Goal: Task Accomplishment & Management: Use online tool/utility

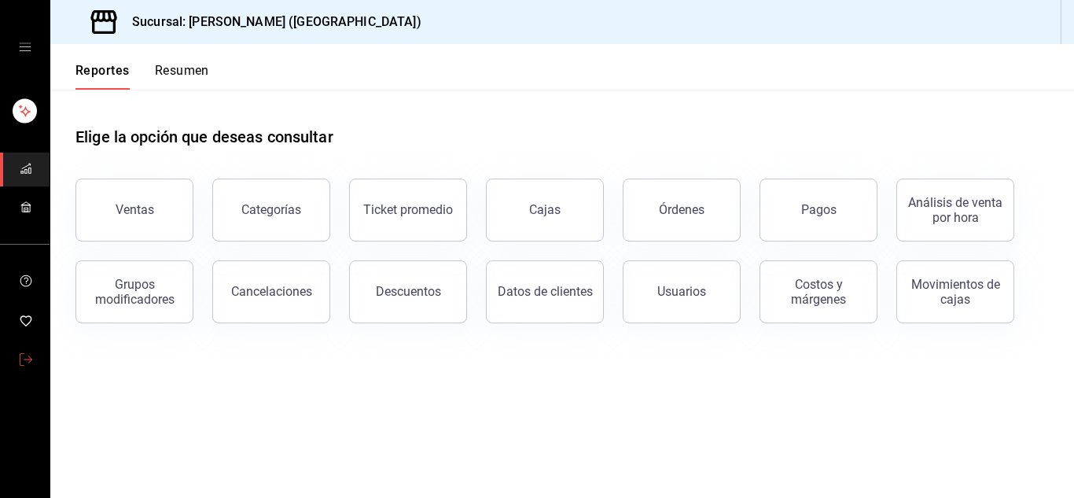
click at [26, 359] on icon "mailbox folders" at bounding box center [26, 359] width 13 height 13
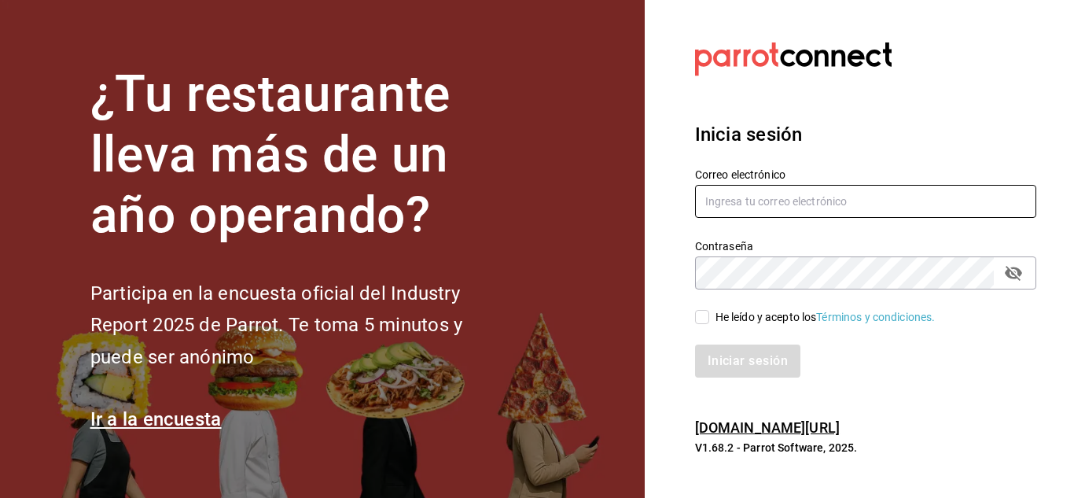
type input "[PERSON_NAME][EMAIL_ADDRESS][DOMAIN_NAME]"
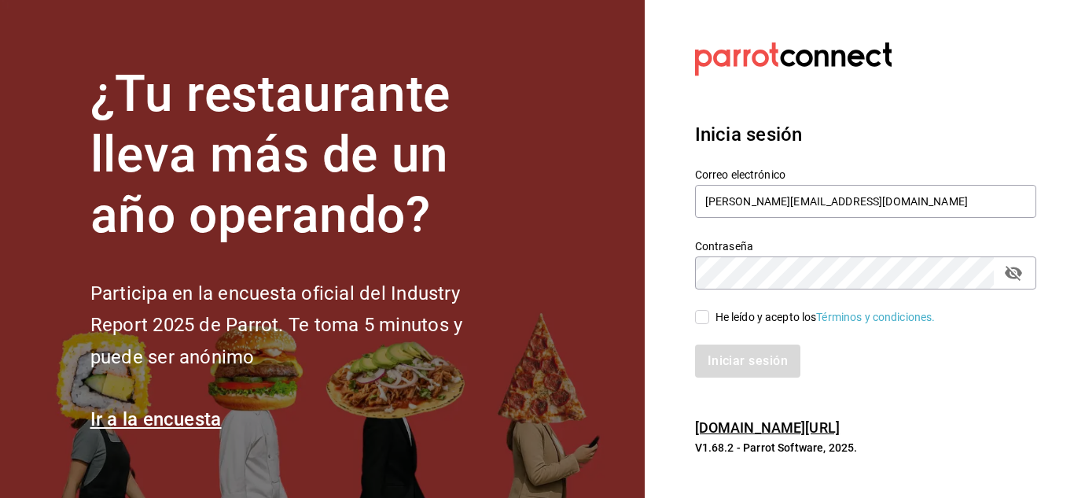
click at [702, 315] on input "He leído y acepto los Términos y condiciones." at bounding box center [702, 317] width 14 height 14
checkbox input "true"
click at [735, 355] on button "Iniciar sesión" at bounding box center [748, 360] width 107 height 33
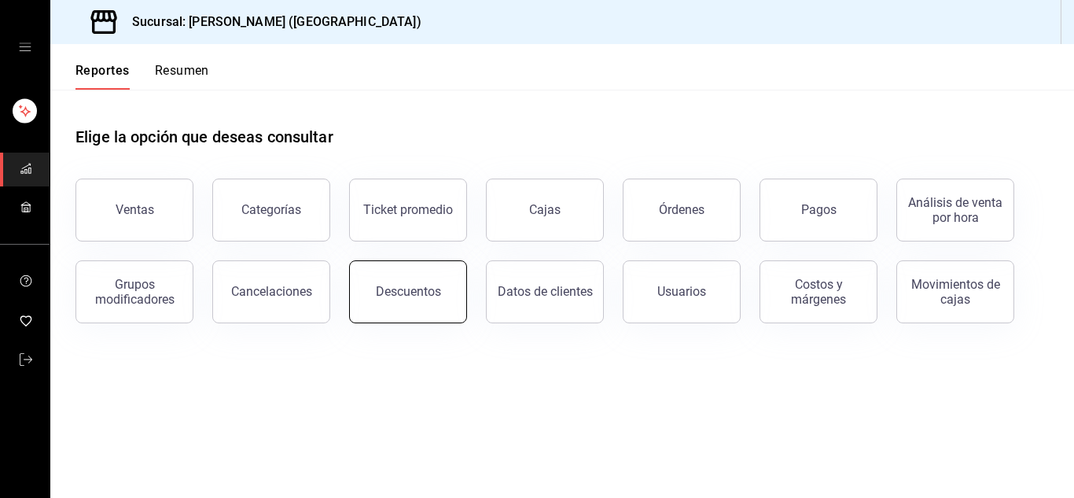
click at [450, 293] on button "Descuentos" at bounding box center [408, 291] width 118 height 63
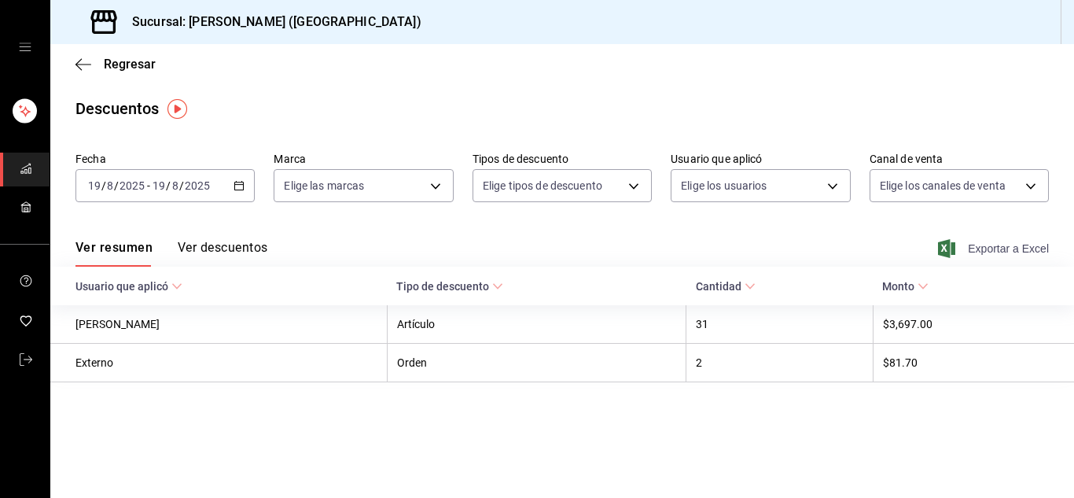
click at [1024, 250] on span "Exportar a Excel" at bounding box center [995, 248] width 108 height 19
click at [20, 361] on icon "mailbox folders" at bounding box center [26, 359] width 13 height 13
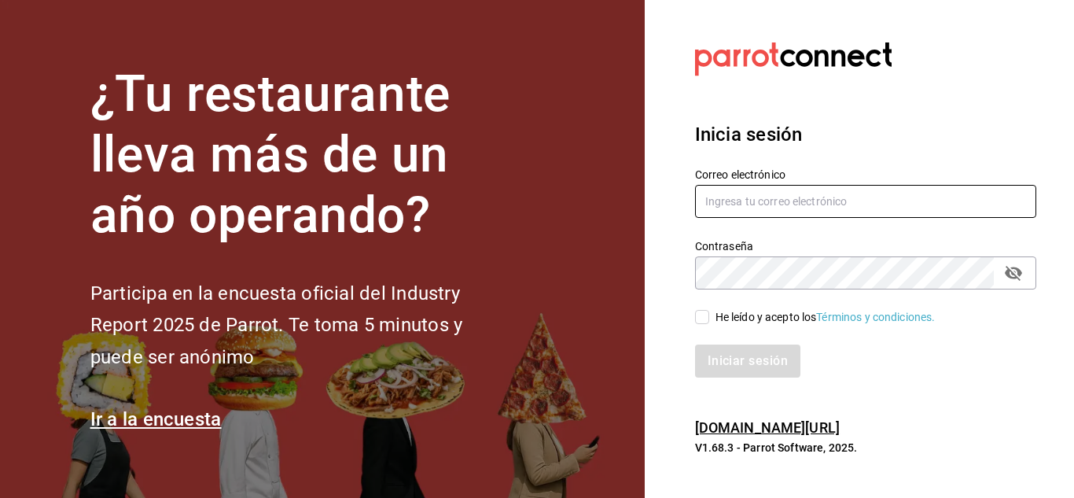
type input "urbina.kenia2010@gmail.com"
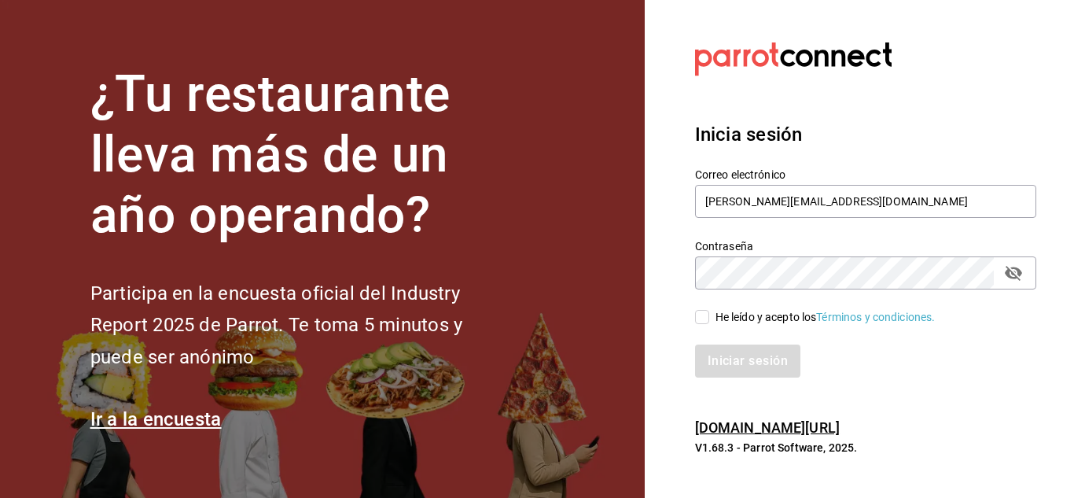
click at [703, 324] on input "He leído y acepto los Términos y condiciones." at bounding box center [702, 317] width 14 height 14
click at [704, 321] on input "He leído y acepto los Términos y condiciones." at bounding box center [702, 317] width 14 height 14
checkbox input "true"
click at [757, 367] on button "Iniciar sesión" at bounding box center [748, 360] width 107 height 33
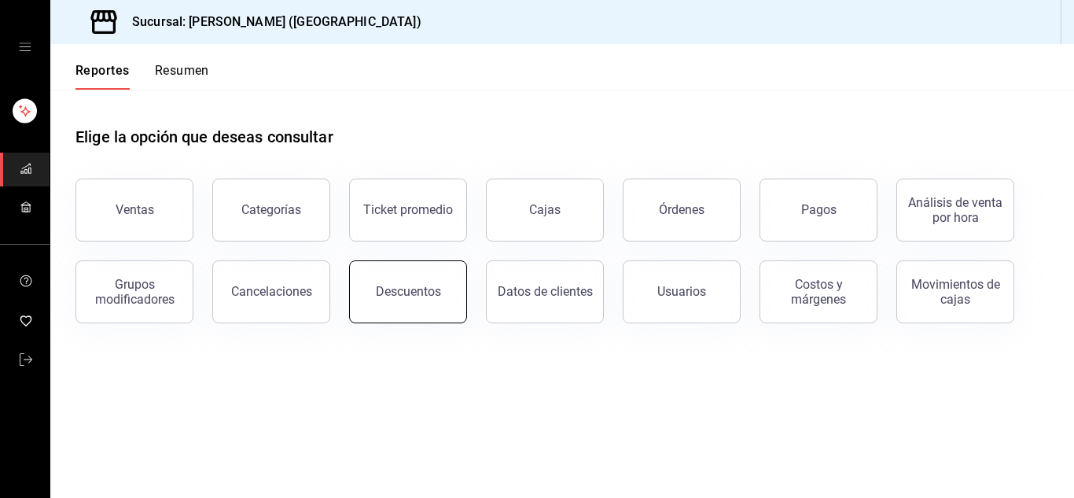
click at [407, 294] on div "Descuentos" at bounding box center [408, 291] width 65 height 15
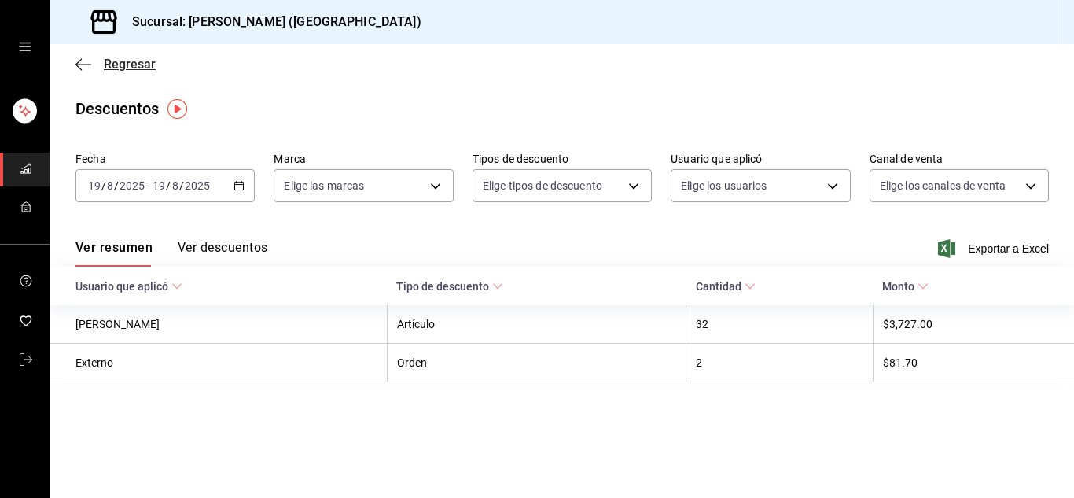
click at [83, 66] on icon "button" at bounding box center [83, 64] width 16 height 14
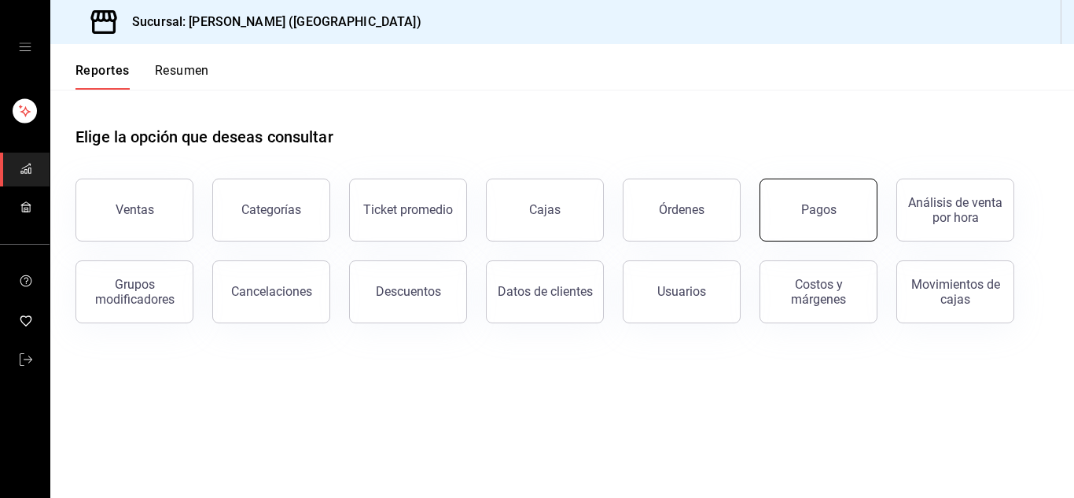
click at [844, 198] on button "Pagos" at bounding box center [818, 209] width 118 height 63
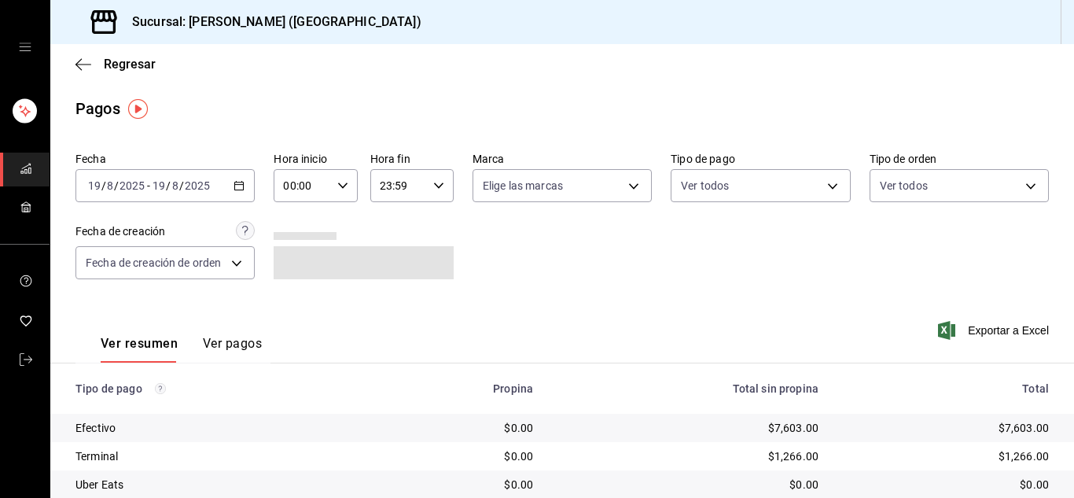
scroll to position [112, 0]
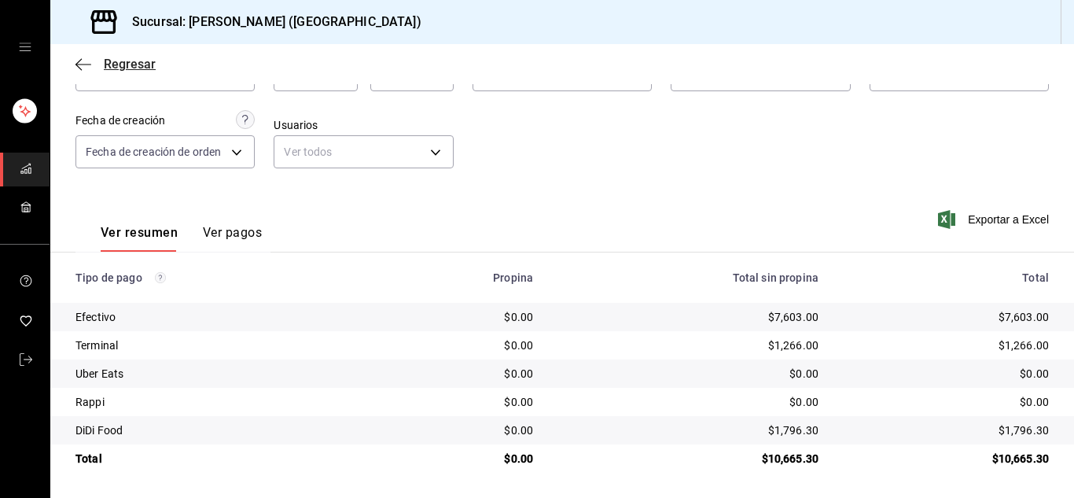
click at [79, 66] on icon "button" at bounding box center [83, 64] width 16 height 14
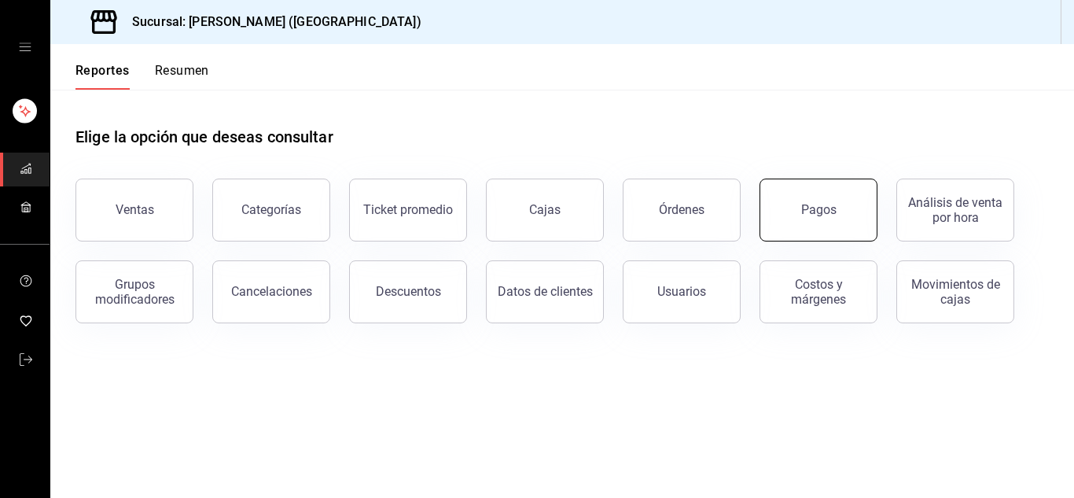
click at [812, 218] on button "Pagos" at bounding box center [818, 209] width 118 height 63
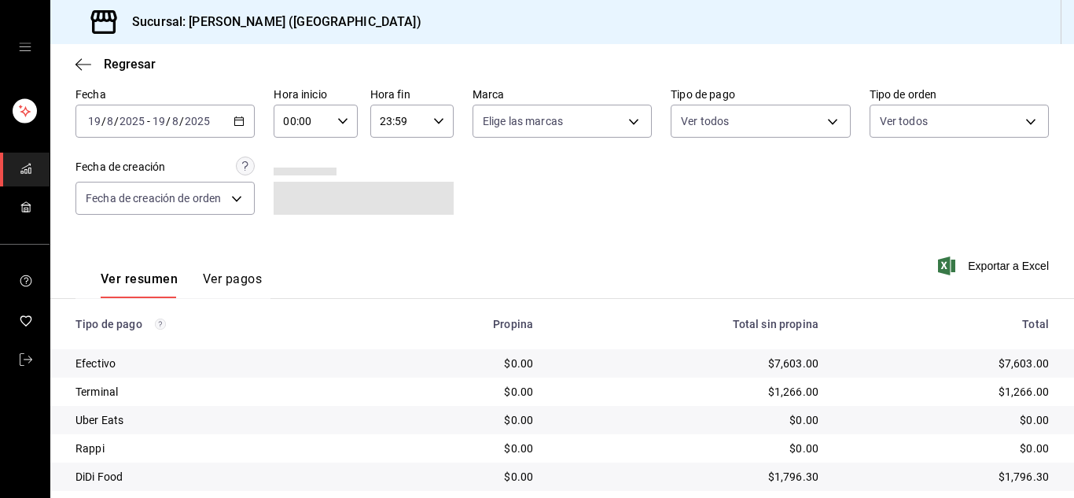
scroll to position [112, 0]
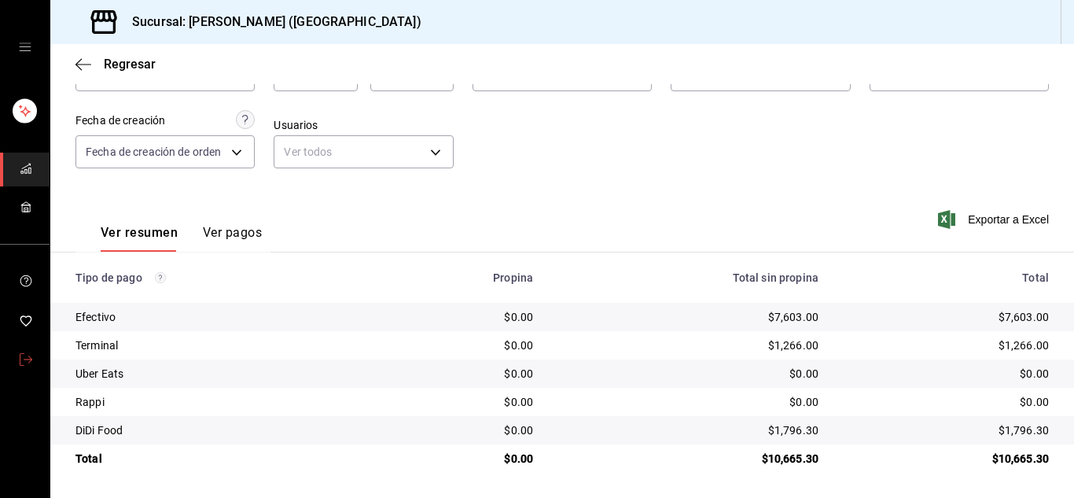
click at [25, 367] on span "mailbox folders" at bounding box center [26, 360] width 13 height 21
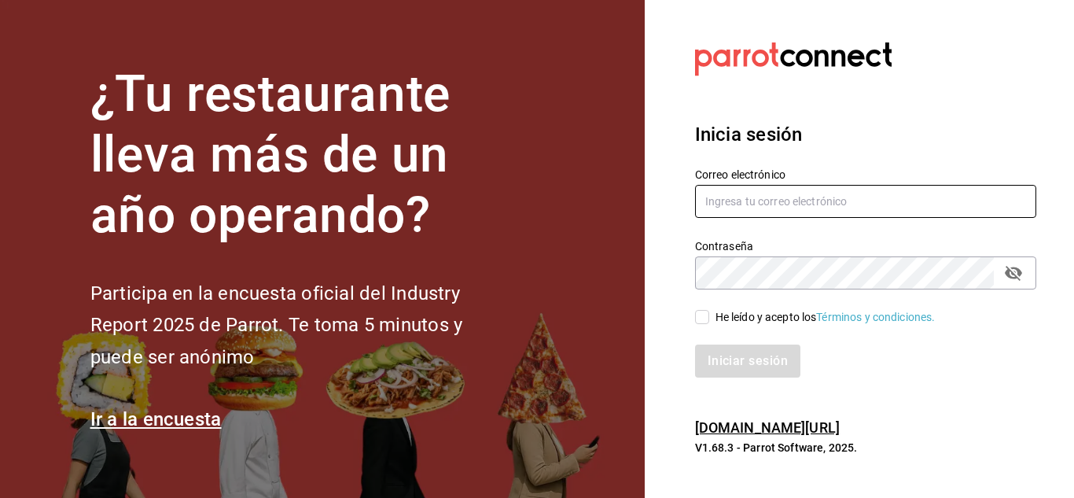
type input "[PERSON_NAME][EMAIL_ADDRESS][DOMAIN_NAME]"
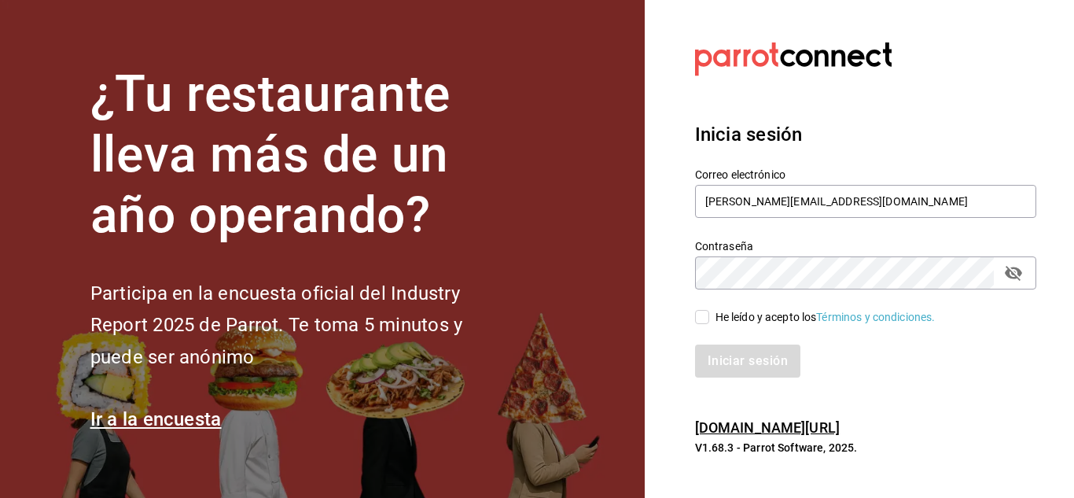
click at [703, 316] on input "He leído y acepto los Términos y condiciones." at bounding box center [702, 317] width 14 height 14
checkbox input "true"
click at [717, 364] on button "Iniciar sesión" at bounding box center [748, 360] width 107 height 33
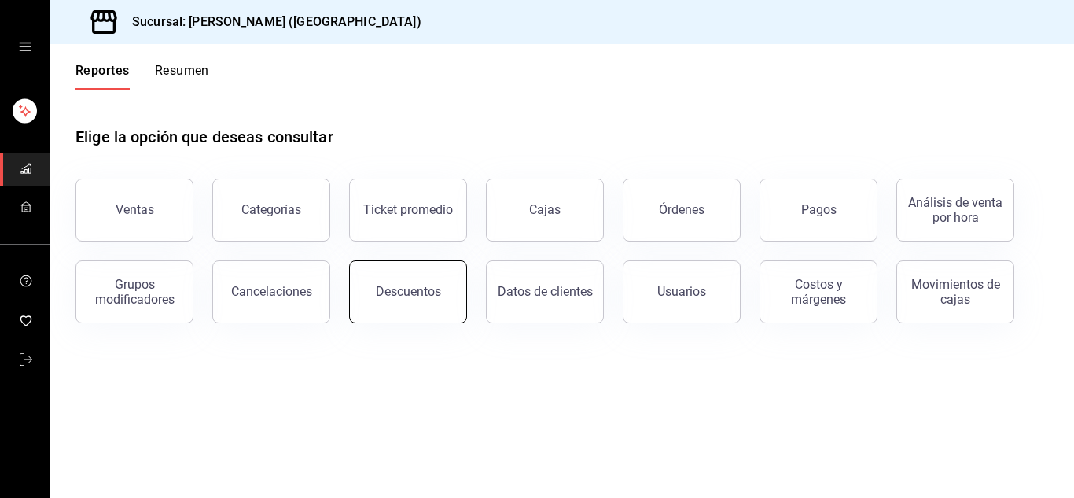
click at [450, 289] on button "Descuentos" at bounding box center [408, 291] width 118 height 63
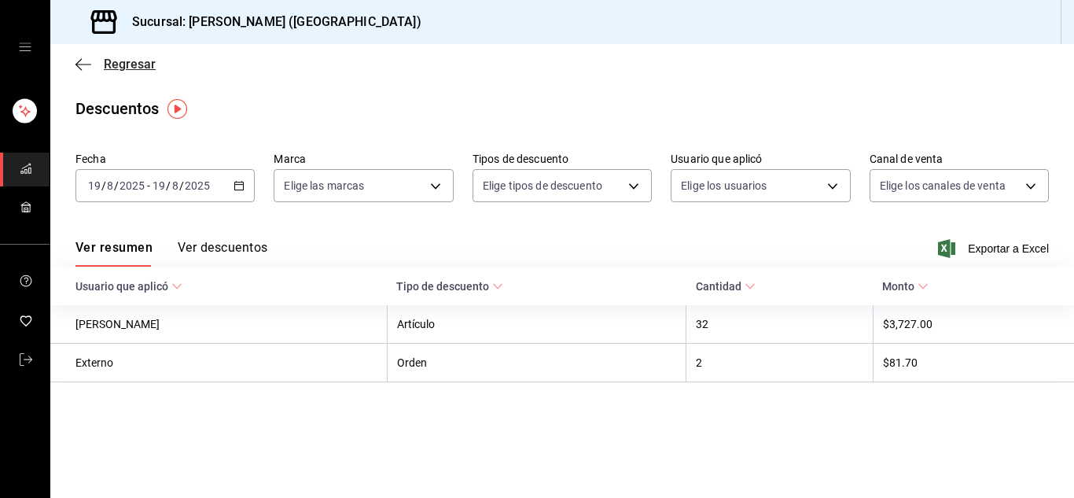
click at [85, 64] on icon "button" at bounding box center [83, 64] width 16 height 1
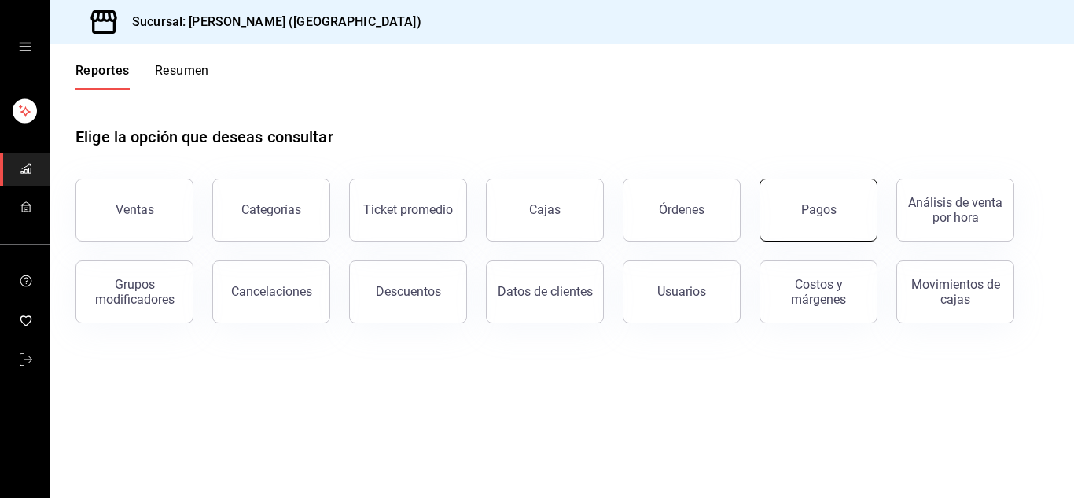
click at [819, 178] on div "Pagos" at bounding box center [808, 201] width 137 height 82
click at [819, 191] on button "Pagos" at bounding box center [818, 209] width 118 height 63
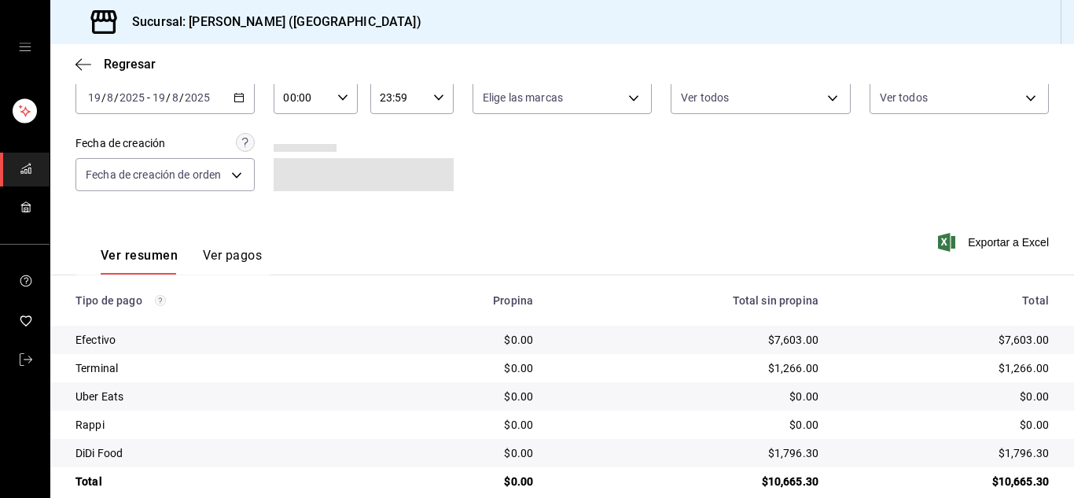
scroll to position [112, 0]
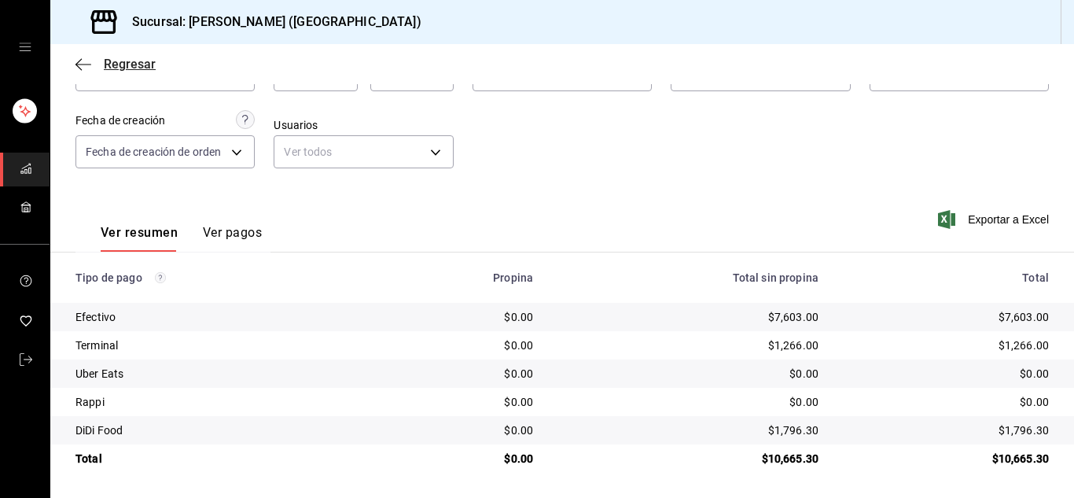
click at [78, 65] on icon "button" at bounding box center [83, 64] width 16 height 14
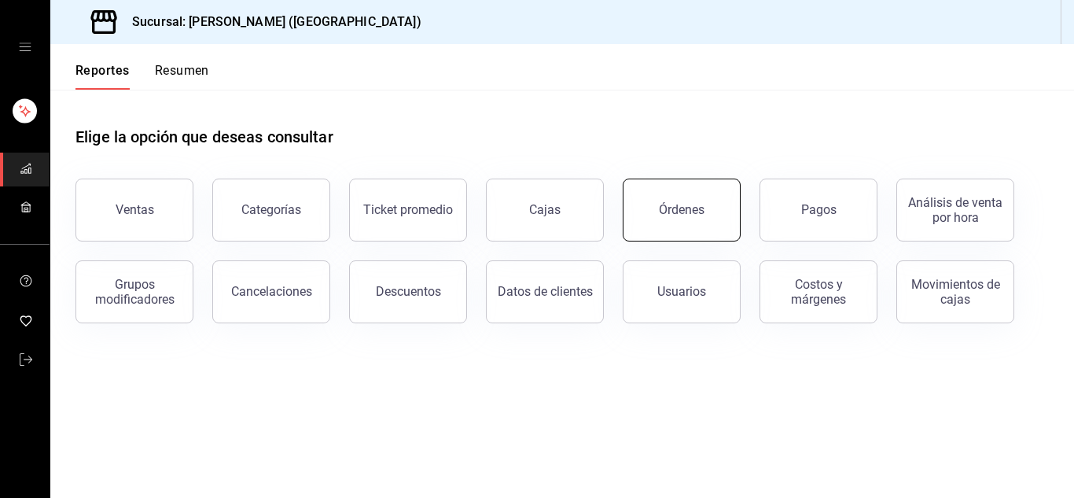
click at [669, 225] on button "Órdenes" at bounding box center [682, 209] width 118 height 63
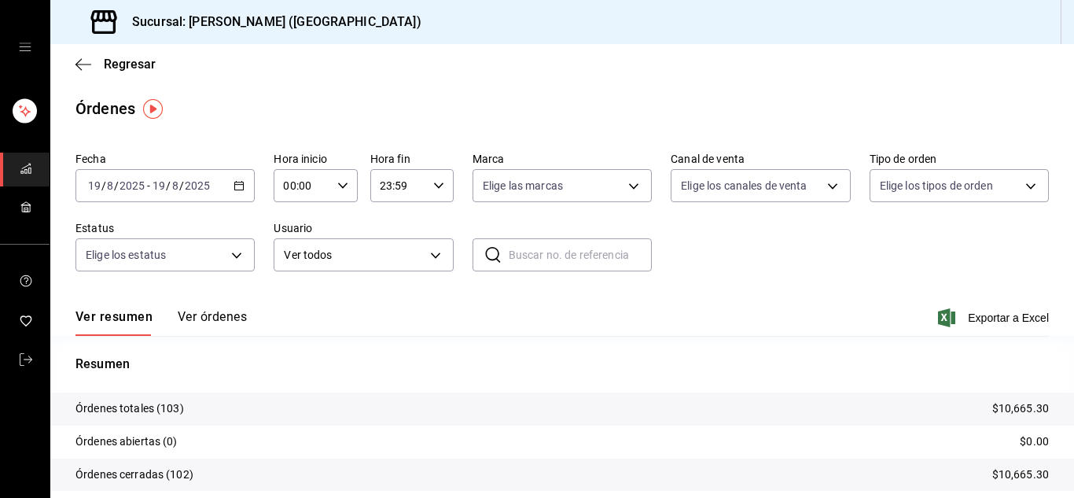
click at [990, 321] on span "Exportar a Excel" at bounding box center [995, 317] width 108 height 19
click at [23, 362] on icon "mailbox folders" at bounding box center [26, 359] width 13 height 13
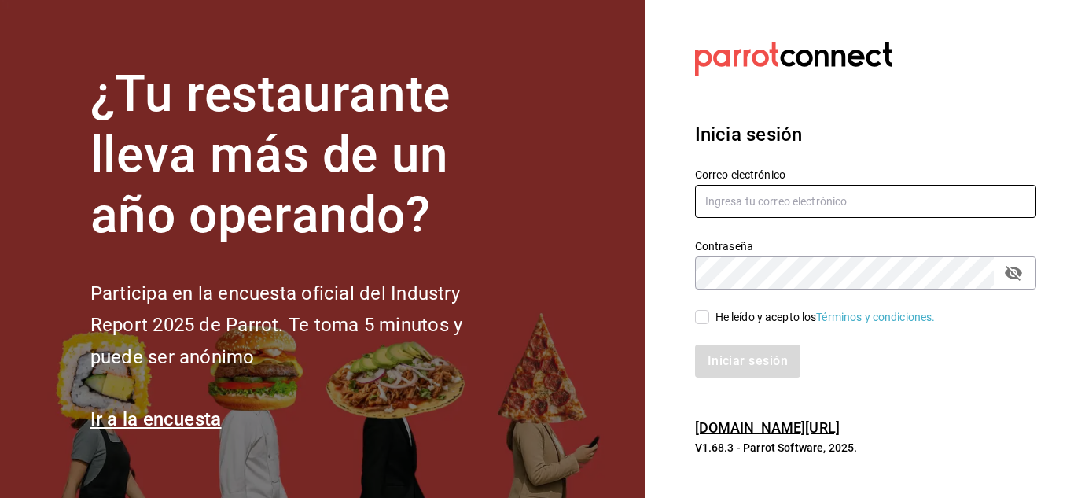
type input "[PERSON_NAME][EMAIL_ADDRESS][DOMAIN_NAME]"
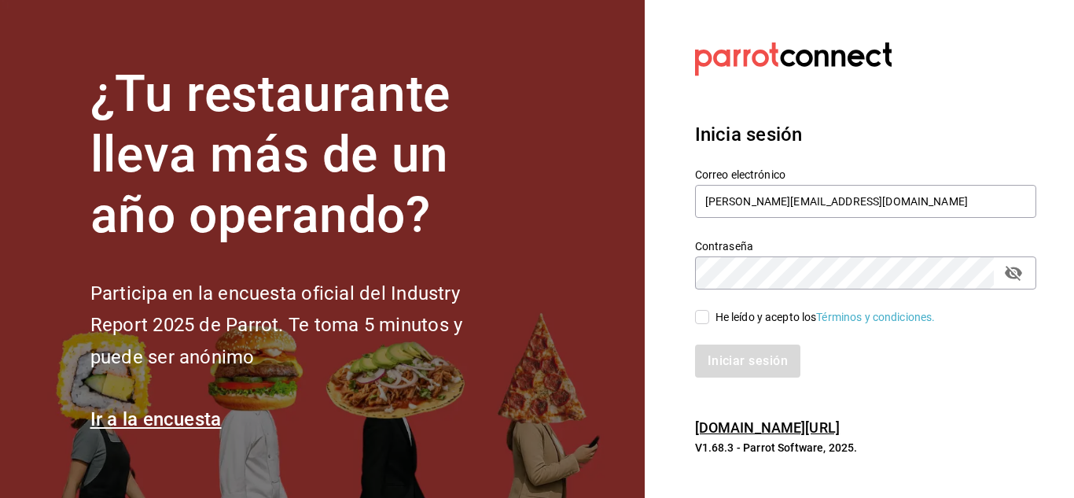
click at [700, 318] on input "He leído y acepto los Términos y condiciones." at bounding box center [702, 317] width 14 height 14
checkbox input "true"
click at [762, 371] on button "Iniciar sesión" at bounding box center [748, 360] width 107 height 33
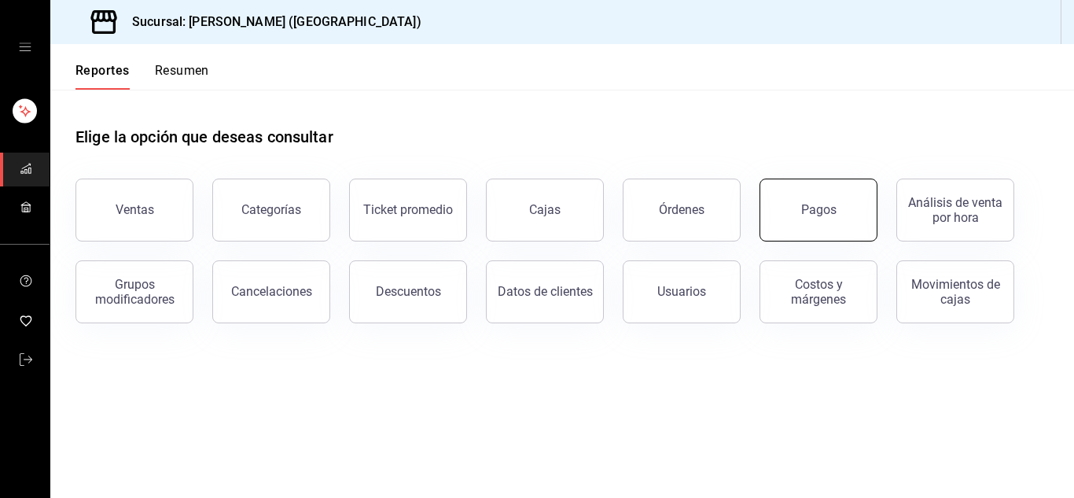
click at [799, 200] on button "Pagos" at bounding box center [818, 209] width 118 height 63
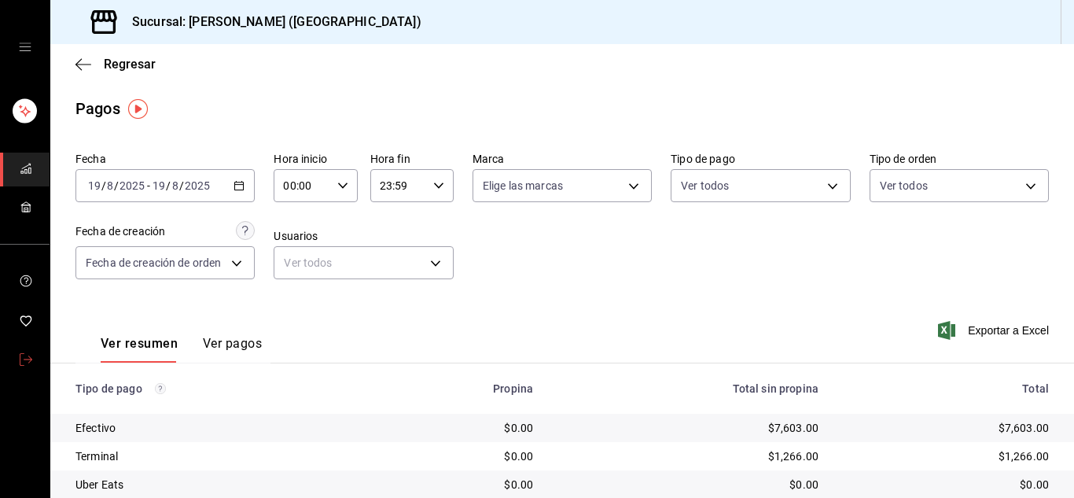
click at [31, 360] on icon "mailbox folders" at bounding box center [26, 359] width 13 height 13
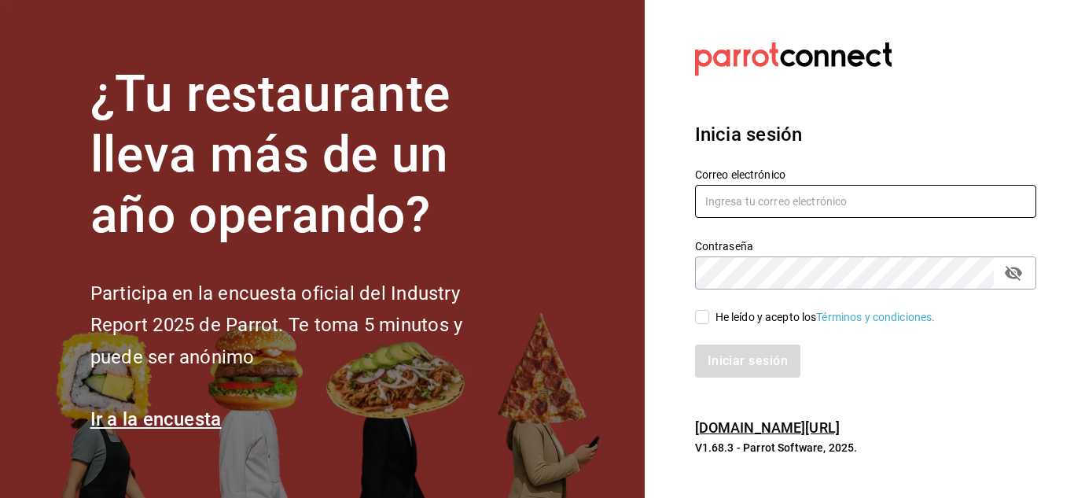
type input "urbina.kenia2010@gmail.com"
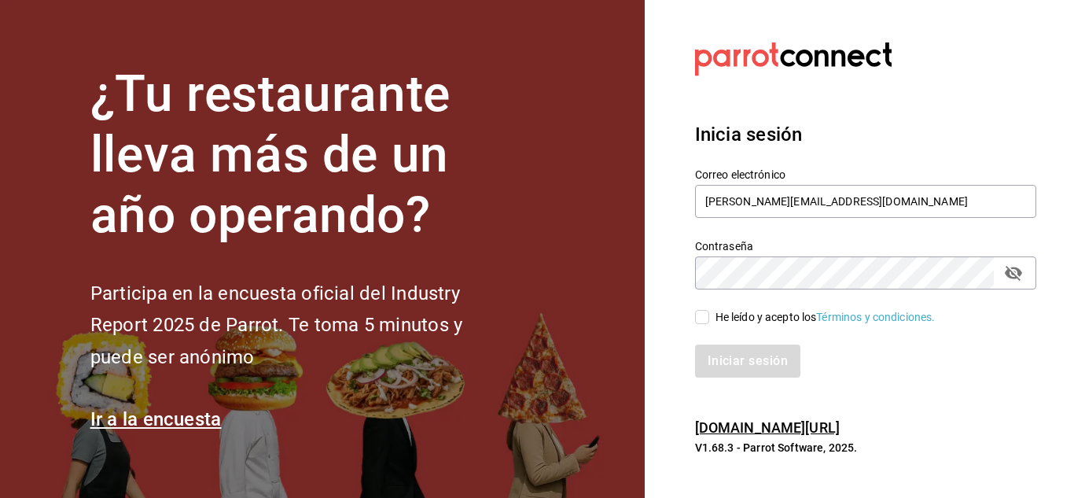
click at [704, 315] on input "He leído y acepto los Términos y condiciones." at bounding box center [702, 317] width 14 height 14
checkbox input "true"
click at [736, 351] on button "Iniciar sesión" at bounding box center [748, 360] width 107 height 33
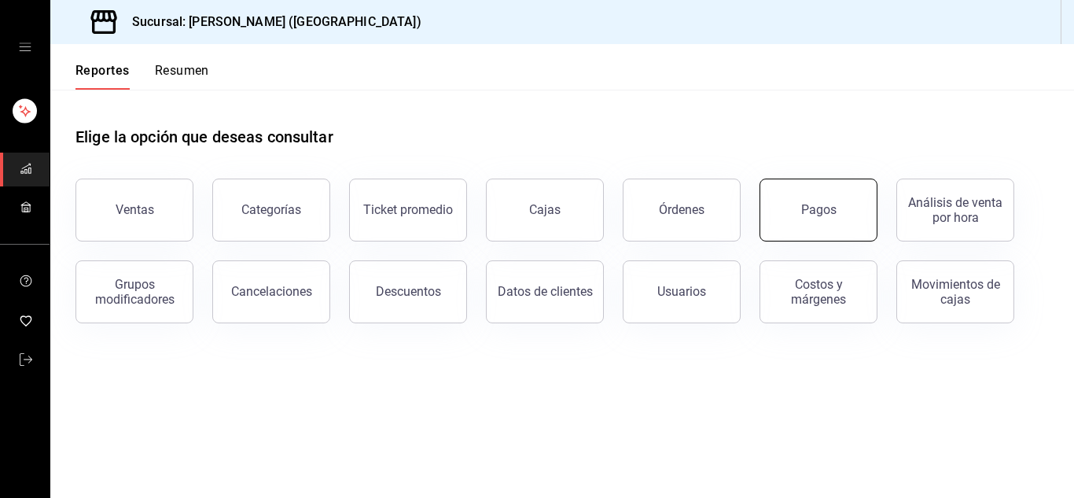
click at [788, 209] on button "Pagos" at bounding box center [818, 209] width 118 height 63
